Goal: Information Seeking & Learning: Learn about a topic

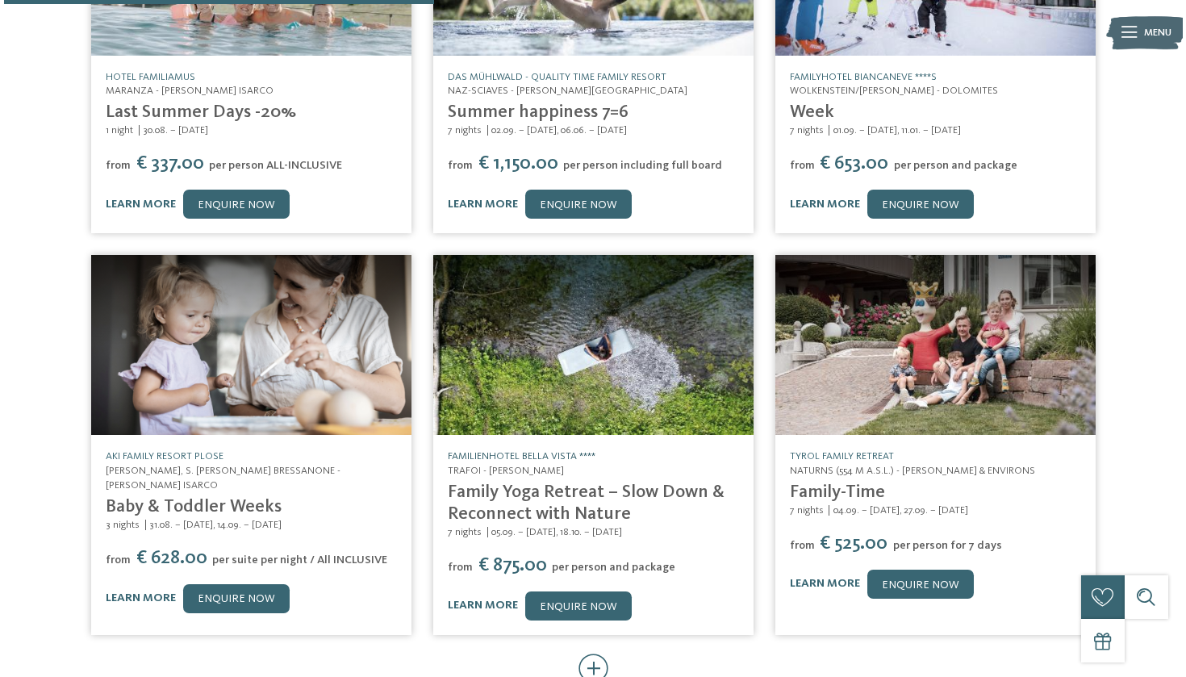
scroll to position [485, 0]
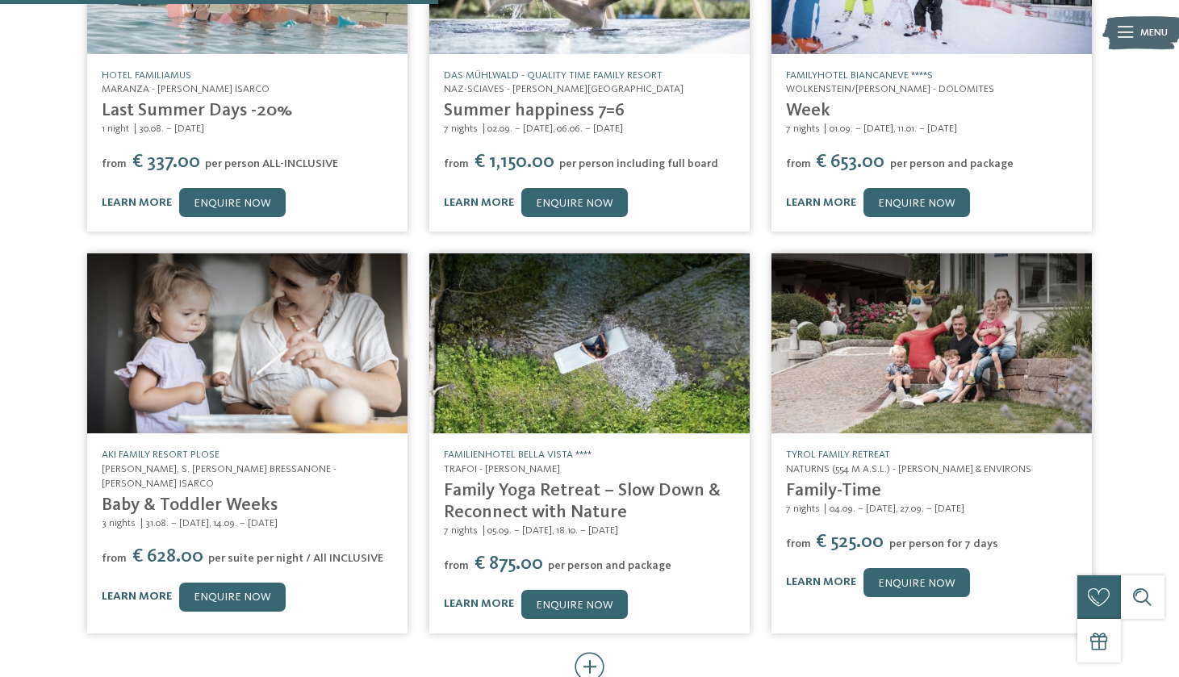
click at [130, 591] on link "learn more" at bounding box center [137, 596] width 70 height 11
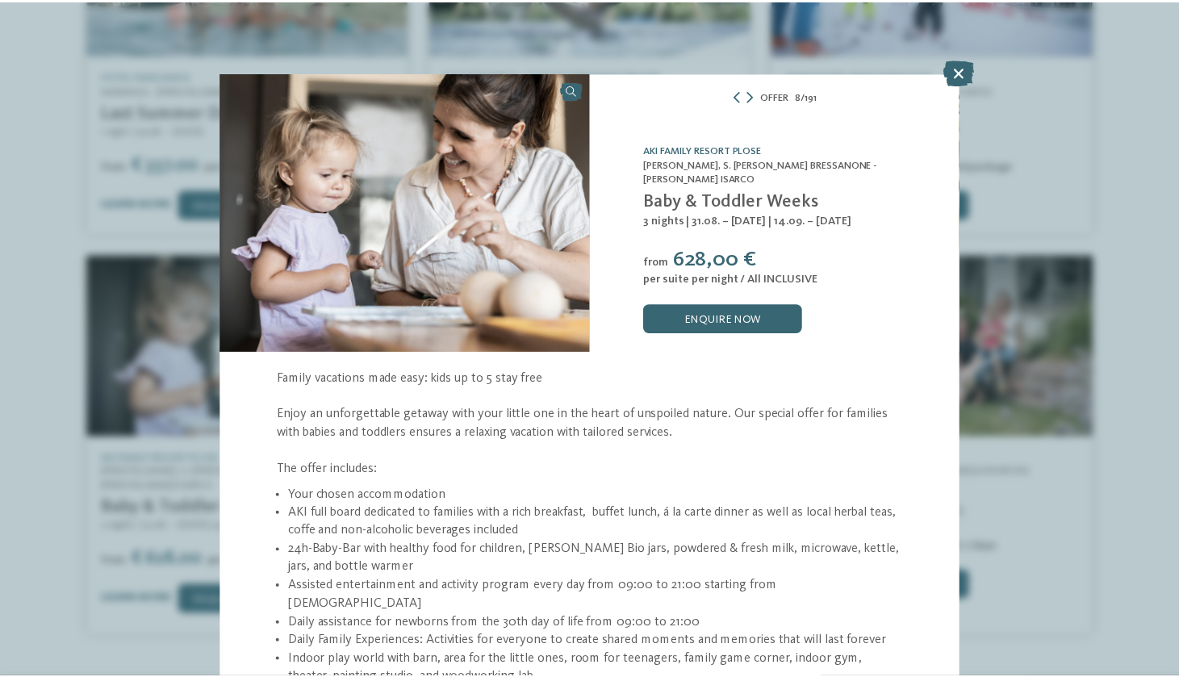
scroll to position [180, 0]
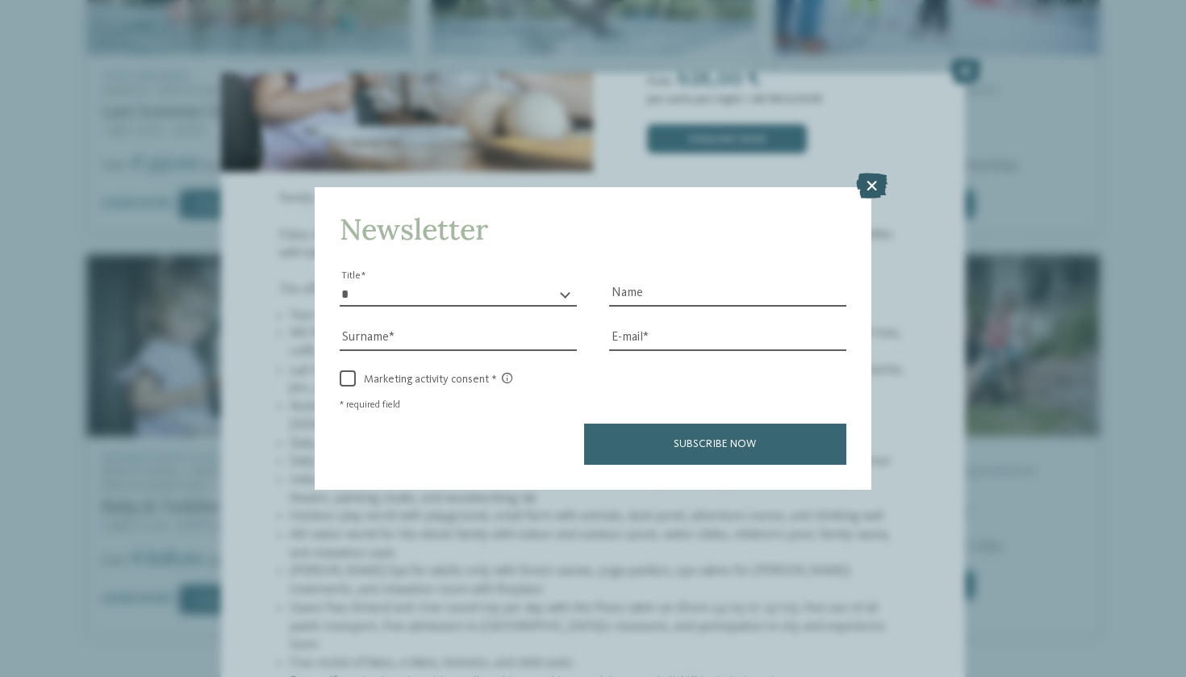
click at [869, 173] on icon at bounding box center [871, 186] width 31 height 26
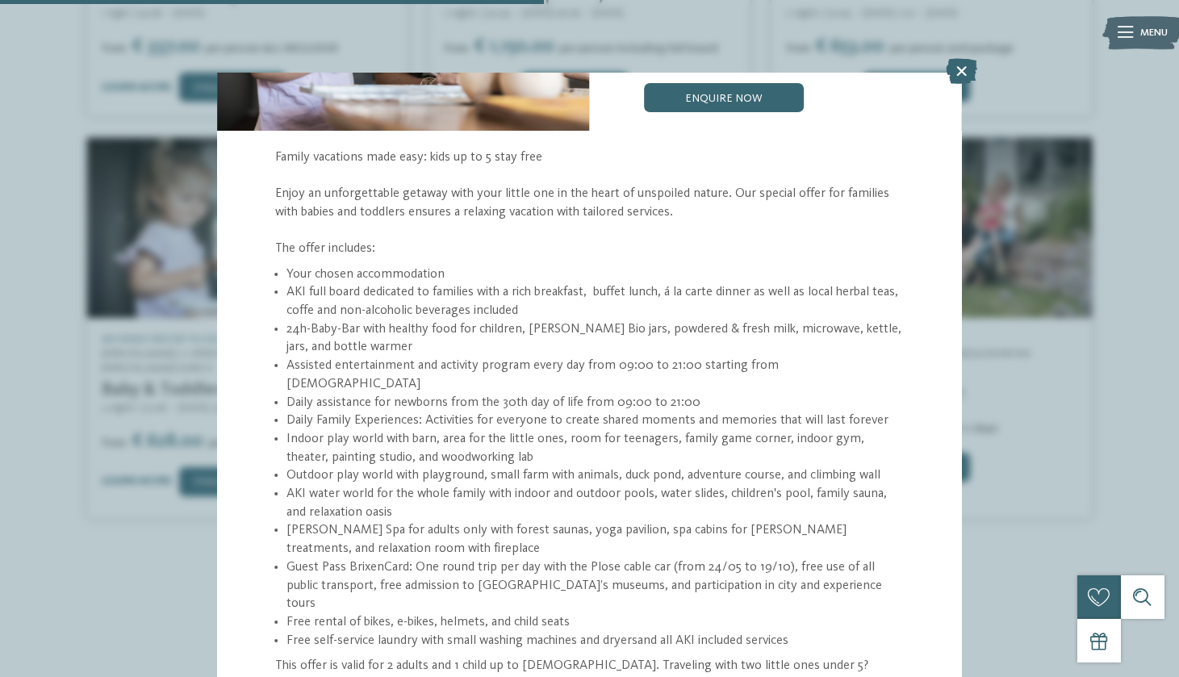
scroll to position [601, 0]
click at [959, 66] on icon at bounding box center [961, 71] width 31 height 26
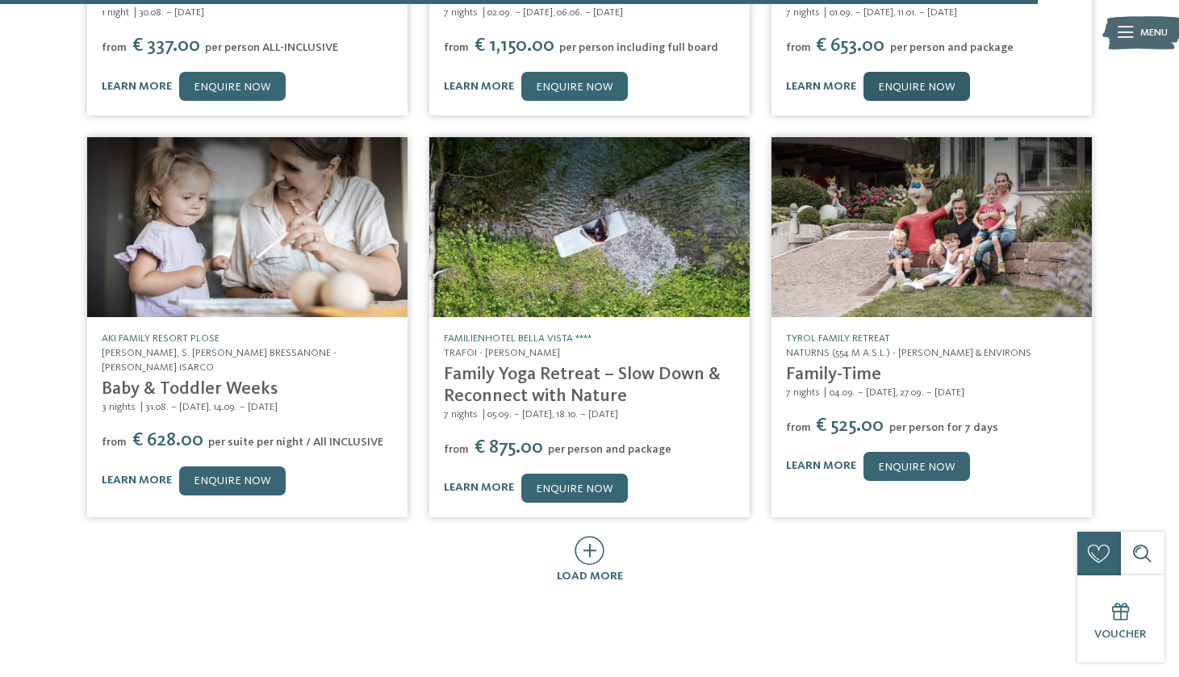
click at [961, 73] on div "DE IT EN !" at bounding box center [589, 409] width 1179 height 2021
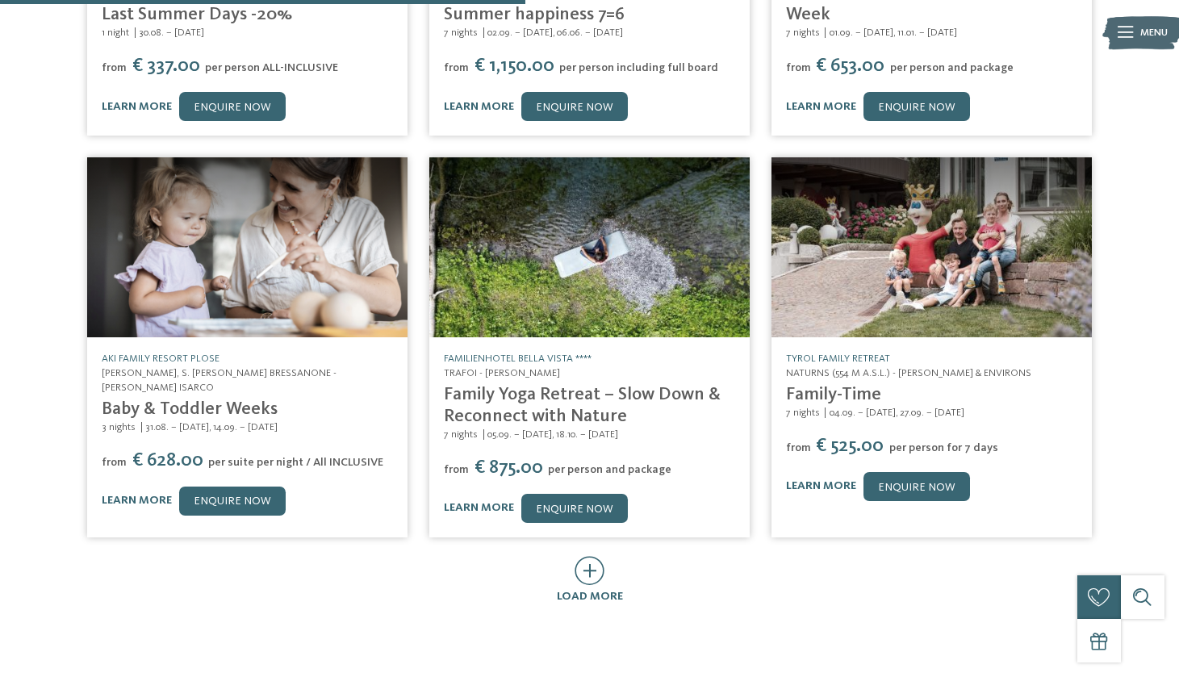
drag, startPoint x: 176, startPoint y: 406, endPoint x: 216, endPoint y: 484, distance: 88.0
click at [176, 406] on div "1 night" at bounding box center [590, 185] width 1026 height 837
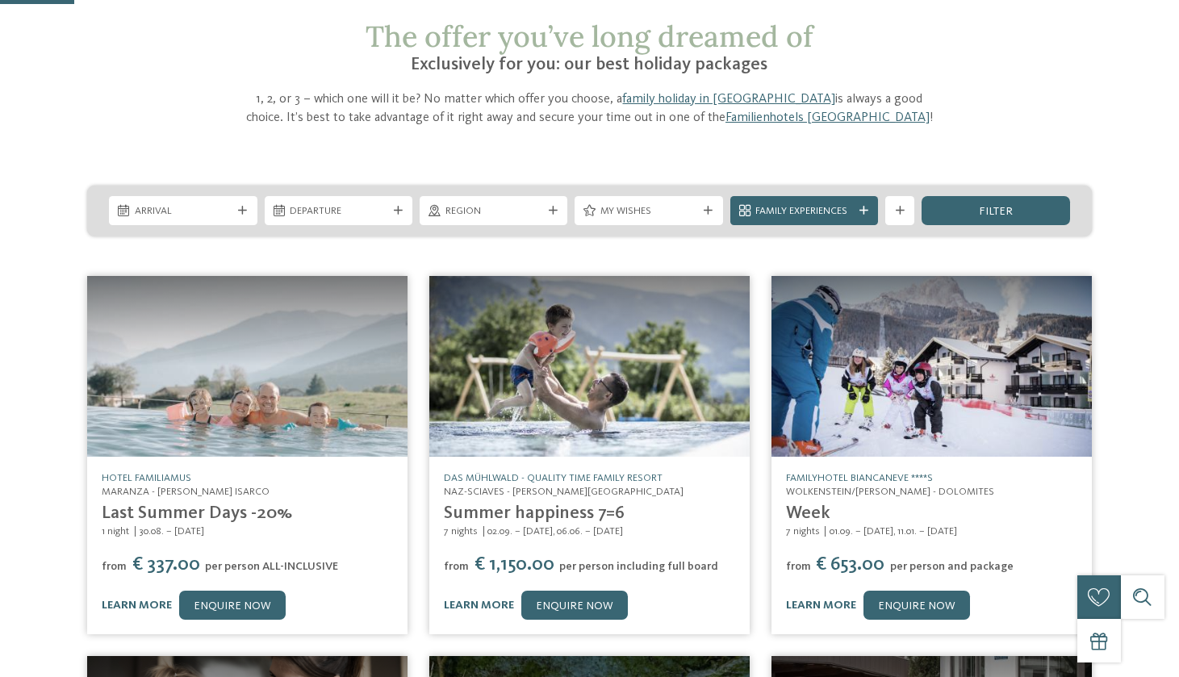
click at [216, 487] on span "Maranza - [PERSON_NAME] Isarco" at bounding box center [186, 492] width 168 height 10
click at [124, 487] on span "Maranza - [PERSON_NAME] Isarco" at bounding box center [186, 492] width 168 height 10
